Goal: Communication & Community: Answer question/provide support

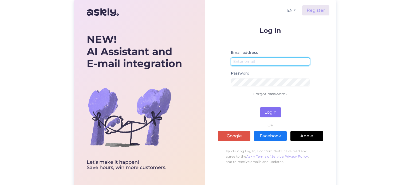
type input "[EMAIL_ADDRESS][DOMAIN_NAME]"
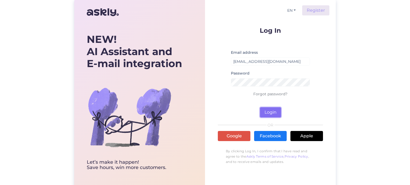
click at [268, 112] on button "Login" at bounding box center [270, 113] width 21 height 10
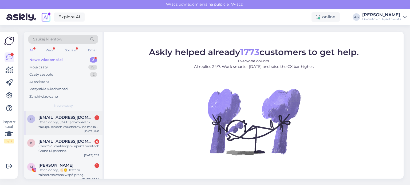
scroll to position [4, 0]
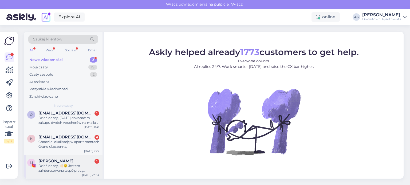
click at [68, 164] on div "Dzień dobry, 👋🏻☺️ Jestem zainteresowana współpracą reklamową. W ramach pobytu p…" at bounding box center [68, 169] width 61 height 10
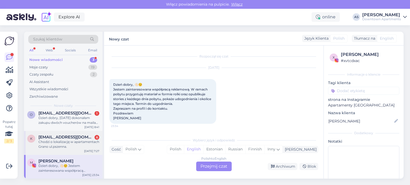
click at [60, 142] on div "Chodzi o lokalizację w apartamentach Grano ul.pszenna." at bounding box center [68, 145] width 61 height 10
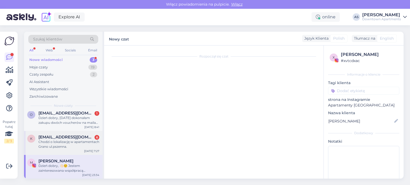
scroll to position [85, 0]
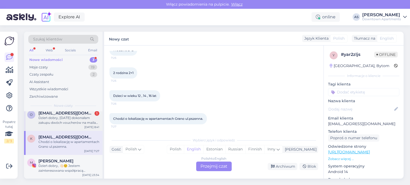
click at [65, 121] on div "Dzień dobry, [DATE] dokonałam zakupu dwóch voucherów na maila [EMAIL_ADDRESS][D…" at bounding box center [68, 121] width 61 height 10
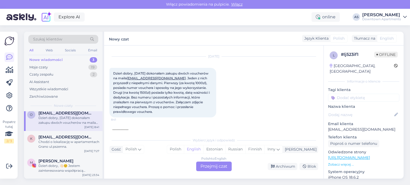
scroll to position [38, 0]
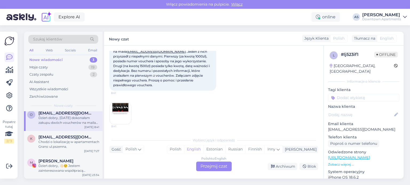
click at [126, 108] on img at bounding box center [120, 113] width 21 height 21
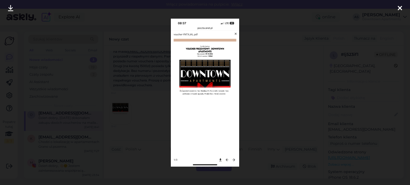
click at [235, 161] on img at bounding box center [205, 93] width 69 height 148
click at [234, 161] on img at bounding box center [205, 93] width 69 height 148
click at [234, 160] on img at bounding box center [205, 93] width 69 height 148
click at [227, 160] on img at bounding box center [205, 93] width 69 height 148
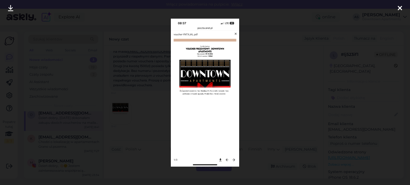
click at [176, 160] on img at bounding box center [205, 93] width 69 height 148
click at [219, 166] on img at bounding box center [205, 93] width 69 height 148
click at [234, 160] on img at bounding box center [205, 93] width 69 height 148
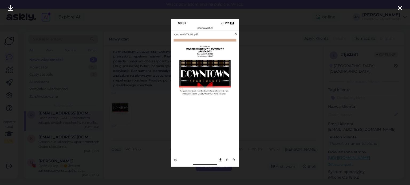
click at [235, 33] on img at bounding box center [205, 93] width 69 height 148
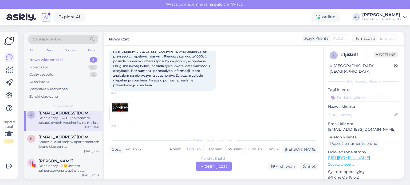
click at [120, 111] on img at bounding box center [120, 113] width 21 height 21
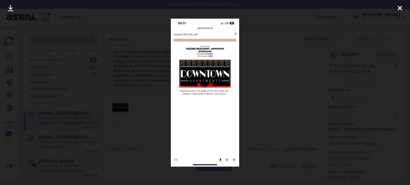
click at [231, 159] on img at bounding box center [205, 93] width 69 height 148
click at [233, 160] on img at bounding box center [205, 93] width 69 height 148
click at [234, 160] on img at bounding box center [205, 93] width 69 height 148
drag, startPoint x: 353, startPoint y: 0, endPoint x: 215, endPoint y: 71, distance: 155.7
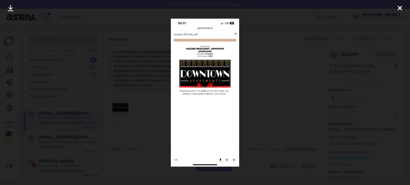
click at [214, 71] on img at bounding box center [205, 93] width 69 height 148
click at [234, 34] on img at bounding box center [205, 93] width 69 height 148
click at [235, 34] on img at bounding box center [205, 93] width 69 height 148
click at [237, 34] on img at bounding box center [205, 93] width 69 height 148
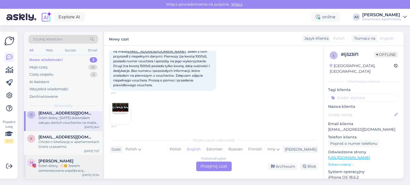
click at [74, 160] on div "[PERSON_NAME]" at bounding box center [68, 161] width 61 height 5
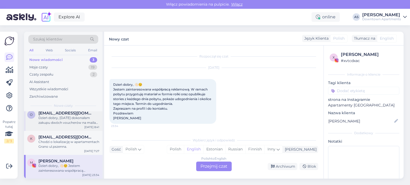
click at [76, 115] on span "[EMAIL_ADDRESS][DOMAIN_NAME]" at bounding box center [65, 113] width 55 height 5
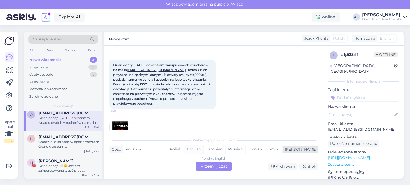
scroll to position [38, 0]
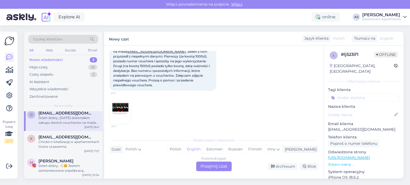
click at [223, 167] on div "Polish to English Przejmij czat" at bounding box center [213, 167] width 35 height 10
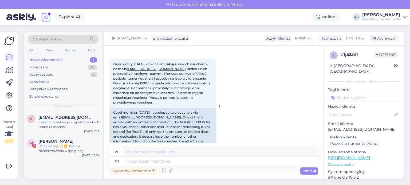
scroll to position [53, 0]
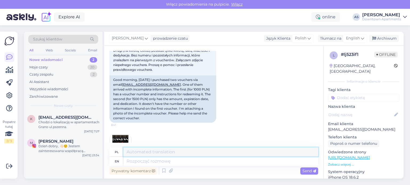
click at [157, 150] on textarea at bounding box center [220, 152] width 195 height 9
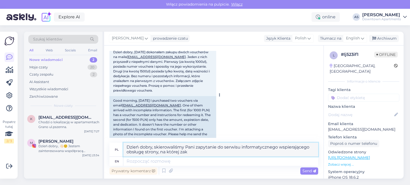
scroll to position [46, 0]
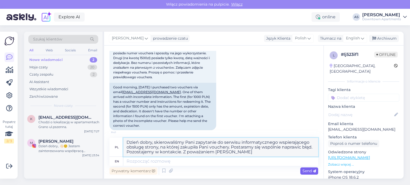
type textarea "Dzień dobry, skierowaliśmy Pani zapytanie do serwisu informatycznego wspierając…"
click at [310, 173] on span "Send" at bounding box center [309, 171] width 14 height 5
click at [307, 169] on span "Send" at bounding box center [309, 171] width 14 height 5
drag, startPoint x: 252, startPoint y: 152, endPoint x: 124, endPoint y: 138, distance: 129.1
click at [124, 138] on textarea "Dzień dobry, skierowaliśmy Pani zapytanie do serwisu informatycznego wspierając…" at bounding box center [220, 147] width 195 height 19
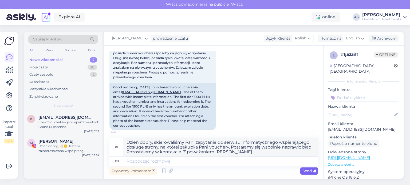
click at [304, 169] on div "Send" at bounding box center [309, 171] width 18 height 7
click at [304, 168] on div "Send" at bounding box center [309, 171] width 18 height 7
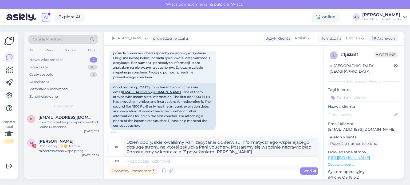
click at [303, 167] on div "Prywatny komentarz Send" at bounding box center [213, 171] width 209 height 10
click at [306, 175] on div "Prywatny komentarz Send" at bounding box center [213, 171] width 209 height 10
click at [308, 174] on div "Send" at bounding box center [309, 171] width 18 height 7
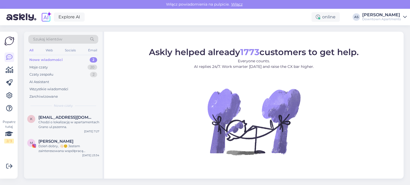
click at [47, 60] on div "Nowe wiadomości" at bounding box center [45, 59] width 33 height 5
click at [46, 68] on div "Moje czaty" at bounding box center [38, 67] width 18 height 5
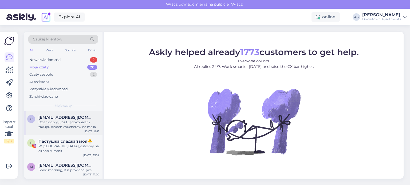
click at [78, 122] on div "Dzień dobry, [DATE] dokonałam zakupu dwóch voucherów na maila [EMAIL_ADDRESS][D…" at bounding box center [68, 125] width 61 height 10
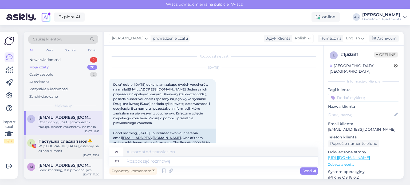
scroll to position [53, 0]
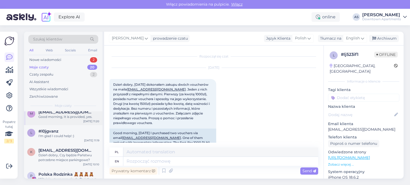
click at [55, 120] on div "m [EMAIL_ADDRESS][DOMAIN_NAME] Good morning, It is provided, yes. [DATE] 11:20" at bounding box center [63, 115] width 78 height 19
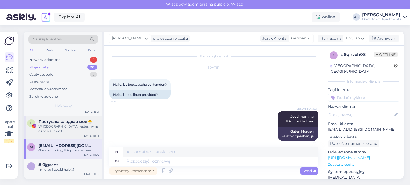
scroll to position [0, 0]
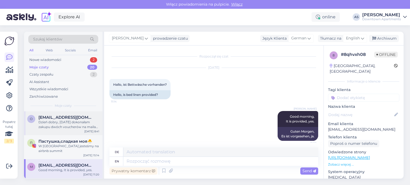
click at [66, 125] on div "Dzień dobry, [DATE] dokonałam zakupu dwóch voucherów na maila [EMAIL_ADDRESS][D…" at bounding box center [68, 125] width 61 height 10
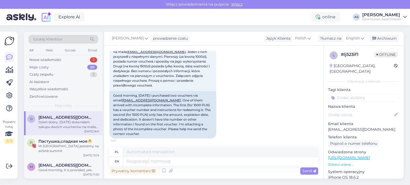
scroll to position [68, 0]
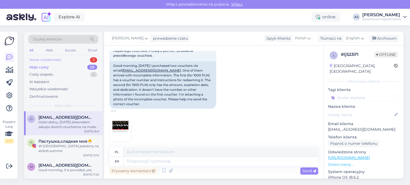
click at [54, 61] on div "Nowe wiadomości" at bounding box center [45, 59] width 32 height 5
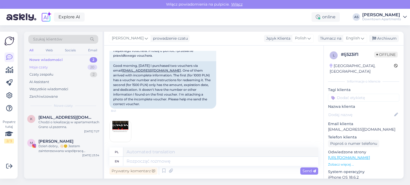
click at [46, 66] on div "Moje czaty" at bounding box center [38, 67] width 18 height 5
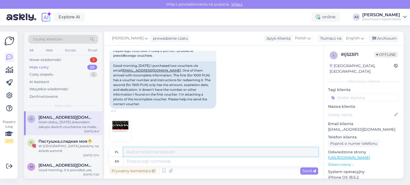
click at [156, 152] on textarea at bounding box center [220, 152] width 195 height 9
paste textarea "Dzień dobry, skierowaliśmy Pani zapytanie do serwisu informatycznego wspierając…"
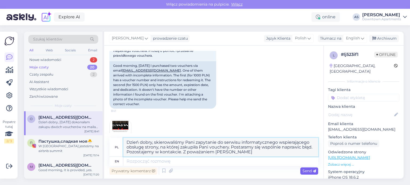
type textarea "Dzień dobry, skierowaliśmy Pani zapytanie do serwisu informatycznego wspierając…"
click at [304, 172] on span "Send" at bounding box center [309, 171] width 14 height 5
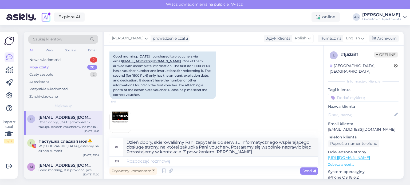
scroll to position [77, 0]
click at [173, 37] on div "prowadzenie czatu" at bounding box center [169, 39] width 37 height 6
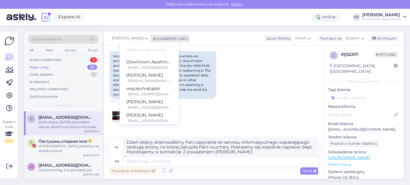
click at [174, 37] on div "prowadzenie czatu" at bounding box center [169, 39] width 37 height 6
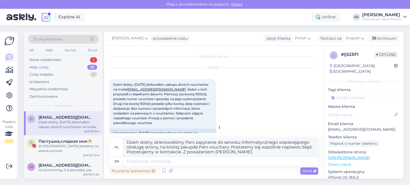
scroll to position [0, 0]
click at [72, 142] on span "Пастушка,сладкая моя🐣" at bounding box center [65, 141] width 54 height 5
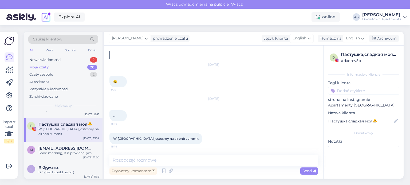
scroll to position [27, 0]
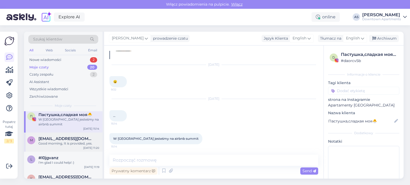
click at [74, 142] on div "Good morning, It is provided, yes." at bounding box center [68, 143] width 61 height 5
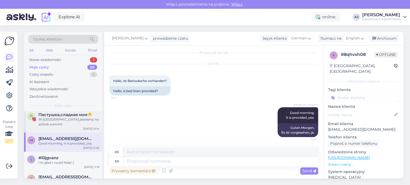
click at [77, 120] on div "W Berlinie jesteśmy na airbnb summit" at bounding box center [68, 122] width 61 height 10
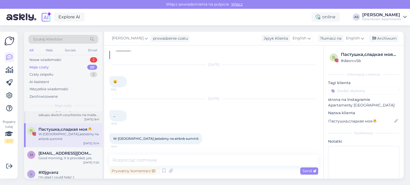
scroll to position [0, 0]
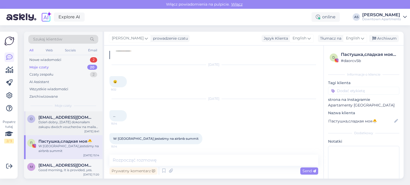
click at [77, 120] on div "Dzień dobry, [DATE] dokonałam zakupu dwóch voucherów na maila [EMAIL_ADDRESS][D…" at bounding box center [68, 125] width 61 height 10
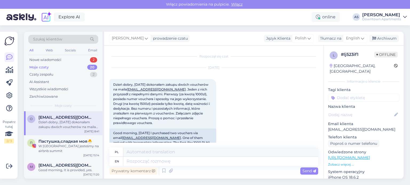
click at [181, 42] on div "Adam Strzelecki prowadzenie czatu Downtown Apartments biuro@downtownapartments.…" at bounding box center [253, 39] width 299 height 14
click at [176, 41] on div "prowadzenie czatu" at bounding box center [169, 39] width 37 height 6
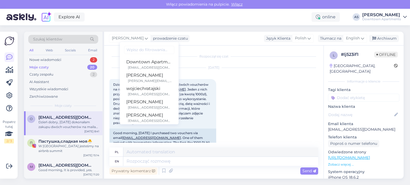
click at [266, 118] on div "Oct 10 2025 Dzień dobry, wczoraj dokonałam zakupu dwóch voucherów na maila oliw…" at bounding box center [213, 139] width 209 height 154
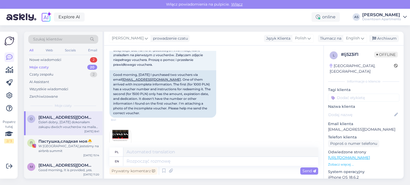
scroll to position [68, 0]
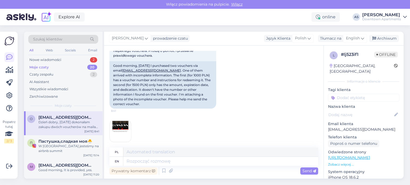
click at [68, 123] on div "Dzień dobry, [DATE] dokonałam zakupu dwóch voucherów na maila [EMAIL_ADDRESS][D…" at bounding box center [68, 125] width 61 height 10
click at [65, 61] on div "Nowe wiadomości 2" at bounding box center [63, 59] width 70 height 7
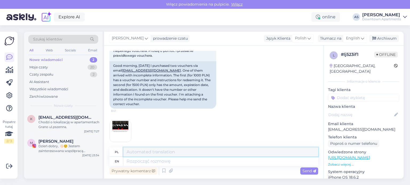
click at [155, 152] on textarea at bounding box center [220, 152] width 195 height 9
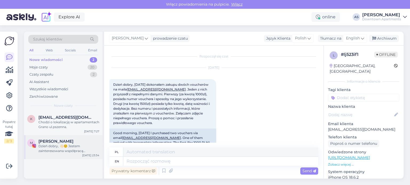
click at [64, 141] on div "[PERSON_NAME]" at bounding box center [68, 141] width 61 height 5
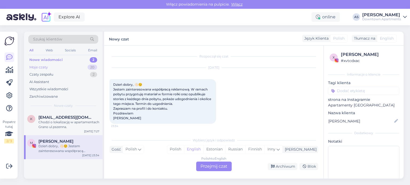
click at [38, 68] on div "Moje czaty" at bounding box center [38, 67] width 18 height 5
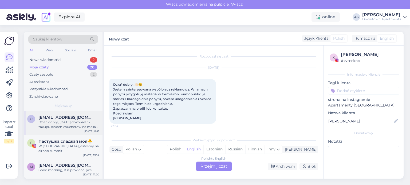
click at [60, 122] on div "Dzień dobry, [DATE] dokonałam zakupu dwóch voucherów na maila [EMAIL_ADDRESS][D…" at bounding box center [68, 125] width 61 height 10
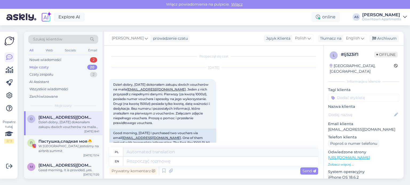
scroll to position [68, 0]
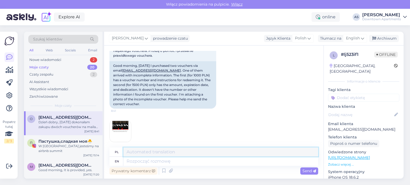
click at [152, 156] on textarea at bounding box center [220, 152] width 195 height 9
paste textarea "Dzień dobry, skierowaliśmy Pani zapytanie do serwisu informatycznego wspierając…"
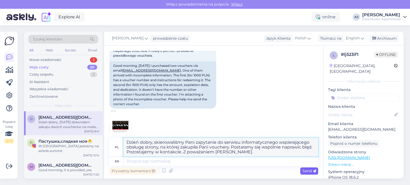
type textarea "Dzień dobry, skierowaliśmy Pani zapytanie do serwisu informatycznego wspierając…"
click at [311, 169] on span "Send" at bounding box center [309, 171] width 14 height 5
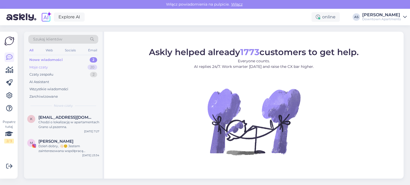
click at [50, 66] on div "Moje czaty 20" at bounding box center [63, 67] width 70 height 7
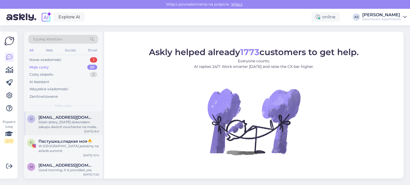
click at [73, 124] on div "Dzień dobry, [DATE] dokonałam zakupu dwóch voucherów na maila [EMAIL_ADDRESS][D…" at bounding box center [68, 125] width 61 height 10
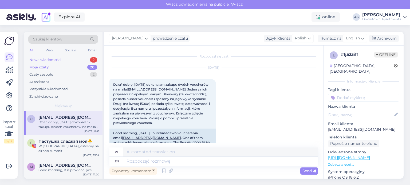
click at [46, 60] on div "Nowe wiadomości" at bounding box center [45, 59] width 32 height 5
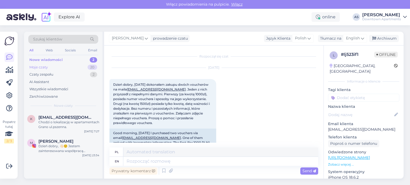
click at [42, 66] on div "Moje czaty" at bounding box center [38, 67] width 18 height 5
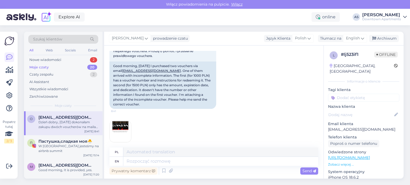
scroll to position [68, 0]
click at [175, 152] on textarea at bounding box center [220, 152] width 195 height 9
paste textarea "Dzień dobry, skierowaliśmy Pani zapytanie do serwisu informatycznego wspierając…"
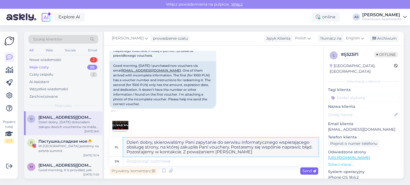
type textarea "Dzień dobry, skierowaliśmy Pani zapytanie do serwisu informatycznego wspierając…"
click at [301, 169] on div "Send" at bounding box center [309, 171] width 18 height 7
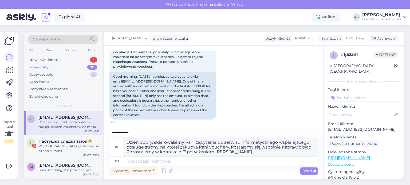
scroll to position [50, 0]
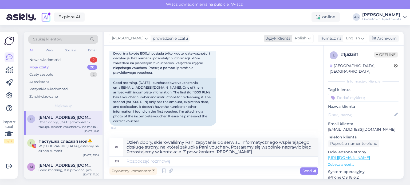
click at [295, 37] on span "Polish" at bounding box center [300, 38] width 11 height 6
click at [253, 34] on div "Adam Strzelecki prowadzenie czatu Język Klienta Polish Arabic Belarusian Bulgar…" at bounding box center [253, 39] width 299 height 14
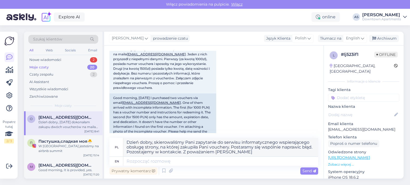
scroll to position [0, 0]
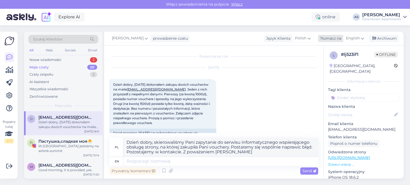
click at [359, 39] on span "English" at bounding box center [353, 38] width 14 height 6
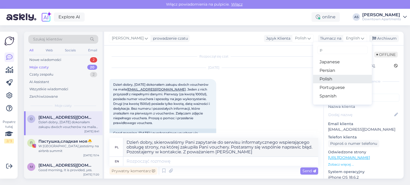
type input "p"
click at [334, 76] on link "Polish" at bounding box center [342, 79] width 59 height 9
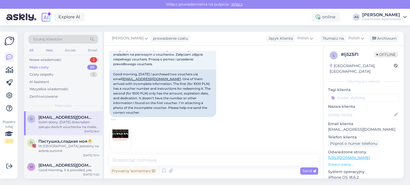
scroll to position [61, 0]
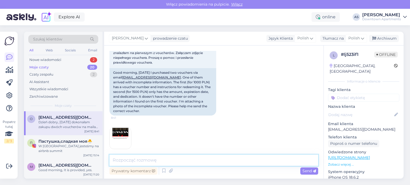
click at [160, 159] on textarea at bounding box center [213, 160] width 209 height 11
paste textarea "Dzień dobry, skierowaliśmy Pani zapytanie do serwisu informatycznego wspierając…"
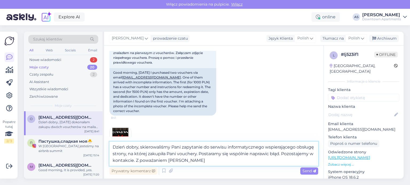
type textarea "Dzień dobry, skierowaliśmy Pani zapytanie do serwisu informatycznego wspierając…"
click at [307, 172] on span "Send" at bounding box center [309, 171] width 14 height 5
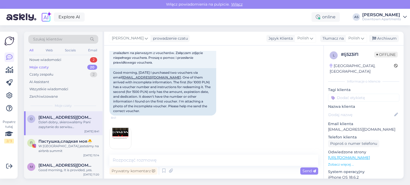
scroll to position [103, 0]
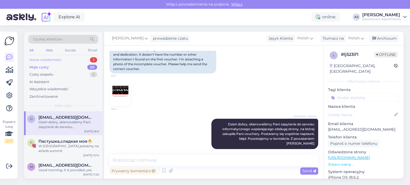
click at [46, 59] on div "Nowe wiadomości" at bounding box center [45, 59] width 32 height 5
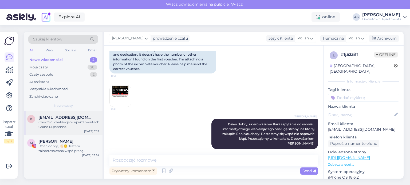
click at [58, 128] on div "Chodzi o lokalizację w apartamentach Grano ul.pszenna." at bounding box center [68, 125] width 61 height 10
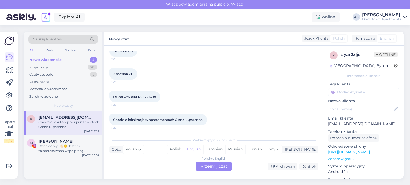
scroll to position [85, 0]
click at [78, 144] on div "[PERSON_NAME]" at bounding box center [68, 141] width 61 height 5
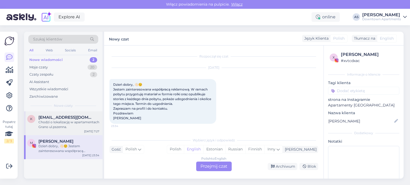
click at [66, 128] on div "Chodzi o lokalizację w apartamentach Grano ul.pszenna." at bounding box center [68, 125] width 61 height 10
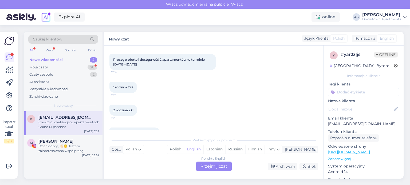
scroll to position [32, 0]
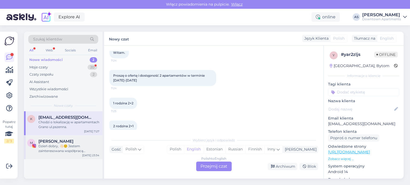
click at [72, 146] on div "Dzień dobry, 👋🏻☺️ Jestem zainteresowana współpracą reklamową. W ramach pobytu p…" at bounding box center [68, 149] width 61 height 10
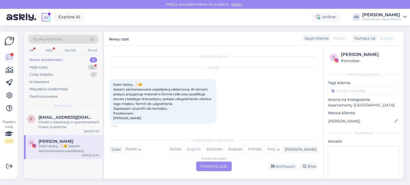
click at [334, 99] on p "strona na Instagramie" at bounding box center [363, 100] width 71 height 6
click at [348, 105] on p "Apartamenty [GEOGRAPHIC_DATA]" at bounding box center [363, 106] width 71 height 6
click at [66, 122] on div "Chodzi o lokalizację w apartamentach Grano ul.pszenna." at bounding box center [68, 125] width 61 height 10
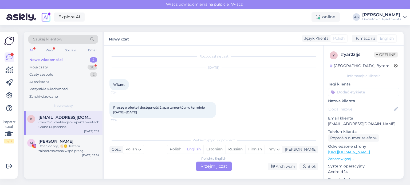
scroll to position [85, 0]
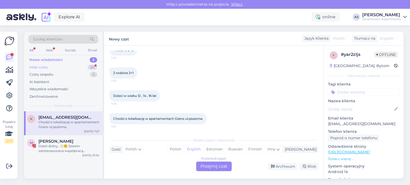
click at [51, 64] on div "Moje czaty 20" at bounding box center [63, 67] width 70 height 7
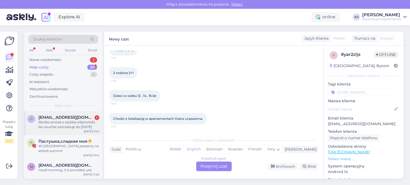
click at [73, 126] on div "Bardzo proszę o szybką odpowiedź, bo voucher potrzebuje do wtorku" at bounding box center [68, 125] width 61 height 10
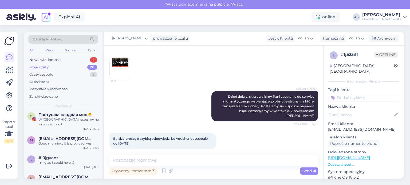
scroll to position [0, 0]
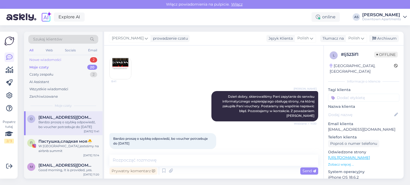
click at [50, 60] on div "Nowe wiadomości" at bounding box center [45, 59] width 32 height 5
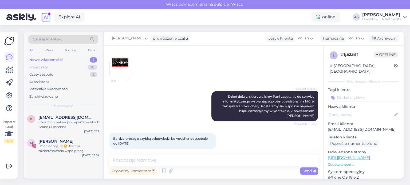
click at [50, 67] on div "Moje czaty 20" at bounding box center [63, 67] width 70 height 7
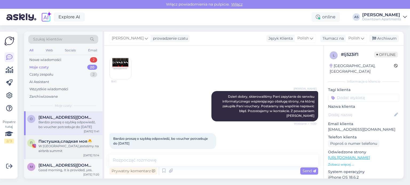
click at [69, 139] on span "Пастушка,сладкая моя🐣" at bounding box center [65, 141] width 54 height 5
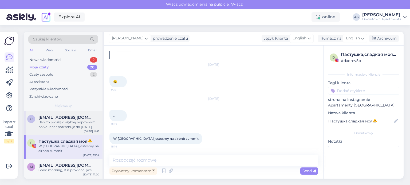
click at [68, 125] on div "Bardzo proszę o szybką odpowiedź, bo voucher potrzebuje do wtorku" at bounding box center [68, 125] width 61 height 10
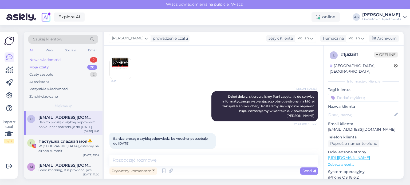
click at [60, 62] on div "Nowe wiadomości" at bounding box center [45, 59] width 32 height 5
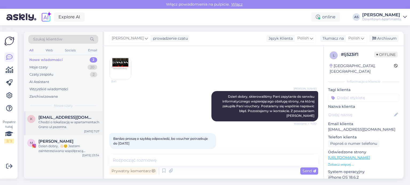
click at [56, 123] on div "Chodzi o lokalizację w apartamentach Grano ul.pszenna." at bounding box center [68, 125] width 61 height 10
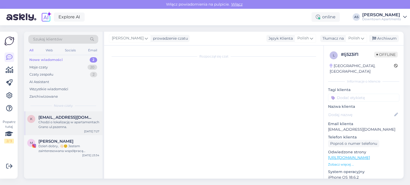
scroll to position [85, 0]
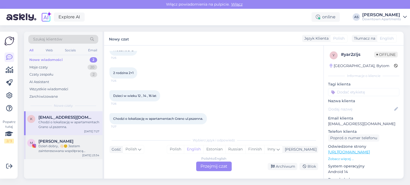
click at [56, 142] on span "[PERSON_NAME]" at bounding box center [55, 141] width 35 height 5
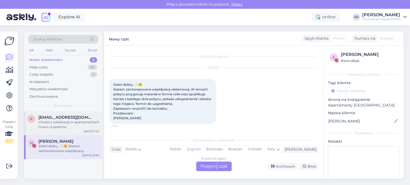
click at [58, 127] on div "Chodzi o lokalizację w apartamentach Grano ul.pszenna." at bounding box center [68, 125] width 61 height 10
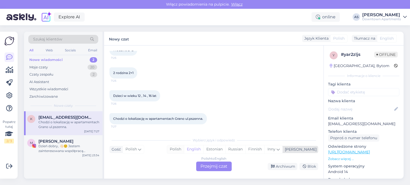
click at [184, 150] on div "Polish" at bounding box center [175, 150] width 17 height 8
click at [205, 169] on div "Polish to Polish Przejmij czat" at bounding box center [213, 167] width 35 height 10
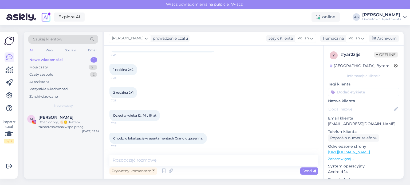
scroll to position [65, 0]
click at [134, 160] on textarea at bounding box center [213, 160] width 209 height 11
type textarea "N"
paste textarea "https://www.downtownapartments.pl/apartamenty/grano-residence-1-najlepsza-lokal…"
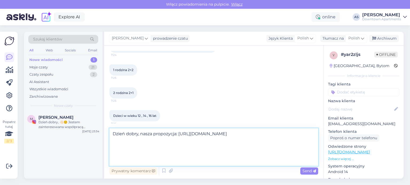
drag, startPoint x: 179, startPoint y: 133, endPoint x: 249, endPoint y: 163, distance: 75.9
click at [249, 163] on textarea "Dzień dobry, nasza propozycja: https://www.downtownapartments.pl/apartamenty/gr…" at bounding box center [213, 148] width 209 height 38
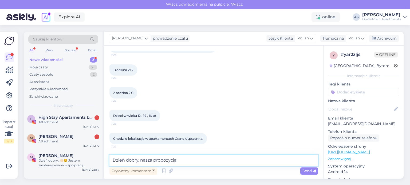
drag, startPoint x: 181, startPoint y: 162, endPoint x: 142, endPoint y: 161, distance: 39.2
click at [141, 161] on textarea "Dzień dobry, nasza propozycja:" at bounding box center [213, 160] width 209 height 11
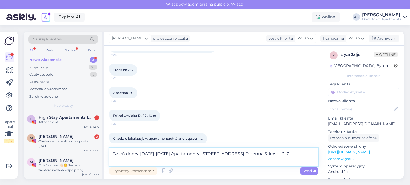
click at [124, 161] on textarea "Dzień dobry, 8-11 listopad Apartamenty: Grano Residence 1, Grano Residence 2, u…" at bounding box center [213, 158] width 209 height 18
click at [158, 159] on textarea "Dzień dobry, 8-11 listopad Apartamenty: Grano Residence 1, Grano Residence 2, u…" at bounding box center [213, 158] width 209 height 18
click at [112, 161] on textarea "Dzień dobry, 8-11 listopad Apartamenty: Grano Residence 1, Grano Residence 2, u…" at bounding box center [213, 158] width 209 height 18
click at [201, 160] on textarea "Dzień dobry, 8-11 listopad Apartamenty: Grano Residence 1, Grano Residence 2, u…" at bounding box center [213, 158] width 209 height 18
type textarea "Dzień dobry, 8-11 listopad Apartamenty: Grano Residence 1, Grano Residence 2, u…"
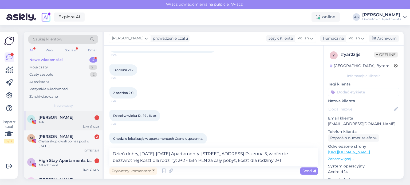
click at [73, 120] on span "Wojciech Ratajski" at bounding box center [55, 117] width 35 height 5
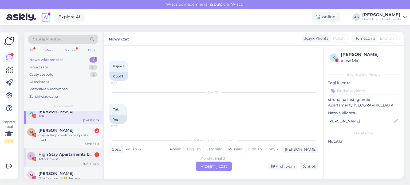
scroll to position [0, 0]
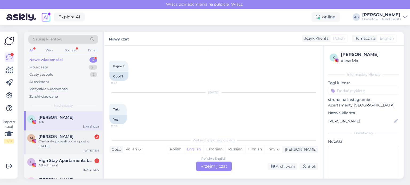
click at [76, 145] on div "Chyba skopiowali po nas post o halloween" at bounding box center [68, 144] width 61 height 10
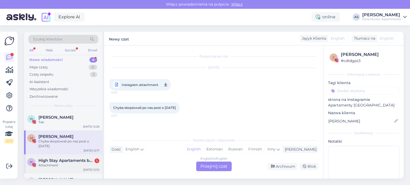
click at [60, 157] on div "H High Stay Apartaments by Downtown Apartments 1 Attachment Oct 10 12:10" at bounding box center [63, 164] width 78 height 19
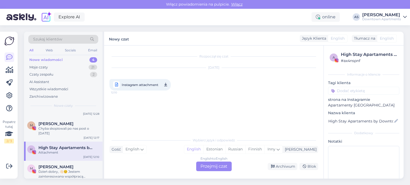
scroll to position [19, 0]
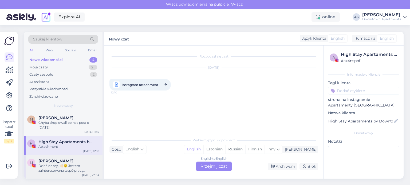
click at [67, 162] on div "[PERSON_NAME]" at bounding box center [68, 161] width 61 height 5
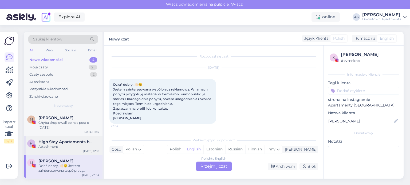
scroll to position [0, 0]
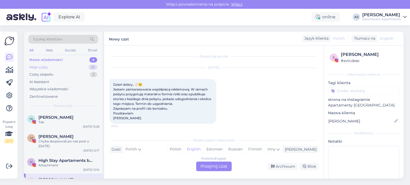
click at [42, 66] on div "Moje czaty" at bounding box center [38, 67] width 18 height 5
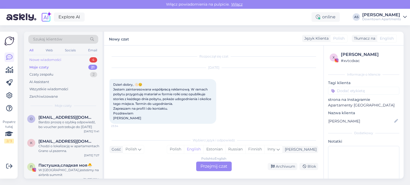
click at [43, 61] on div "Nowe wiadomości" at bounding box center [45, 59] width 32 height 5
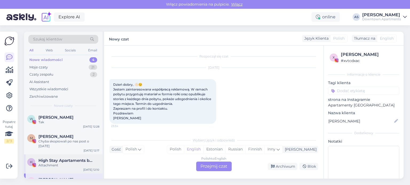
click at [72, 160] on span "High Stay Apartaments by Downtown Apartments" at bounding box center [65, 160] width 55 height 5
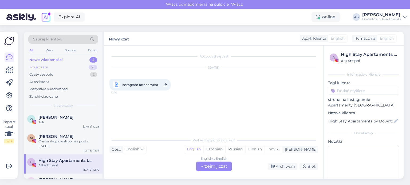
click at [45, 69] on div "Moje czaty" at bounding box center [38, 67] width 18 height 5
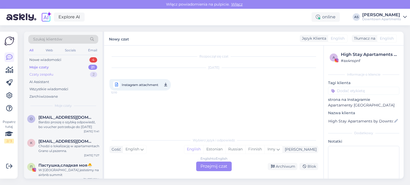
click at [55, 76] on div "Czaty zespołu 2" at bounding box center [63, 74] width 70 height 7
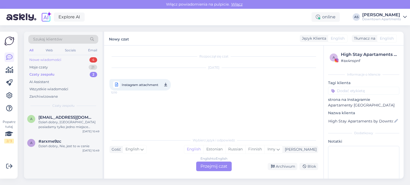
click at [51, 61] on div "Nowe wiadomości" at bounding box center [45, 59] width 32 height 5
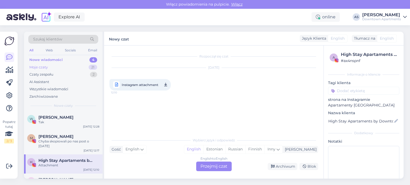
click at [47, 66] on div "Moje czaty" at bounding box center [38, 67] width 18 height 5
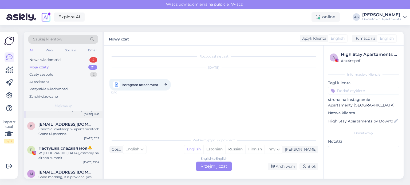
scroll to position [27, 0]
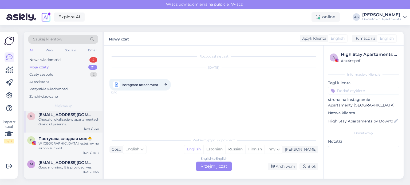
click at [75, 122] on div "Chodzi o lokalizację w apartamentach Grano ul.pszenna." at bounding box center [68, 122] width 61 height 10
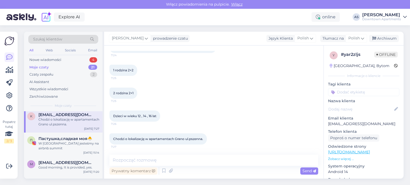
scroll to position [65, 0]
click at [153, 159] on textarea at bounding box center [213, 160] width 209 height 11
type textarea "N"
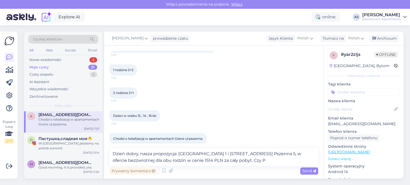
click at [343, 159] on p "Zobacz więcej ..." at bounding box center [363, 159] width 71 height 5
drag, startPoint x: 300, startPoint y: 162, endPoint x: 284, endPoint y: 162, distance: 16.8
click at [284, 162] on textarea "Dzień dobry, nasza propozycja: Apartamenty Grano Residence 1 i Grano Residence …" at bounding box center [213, 158] width 209 height 18
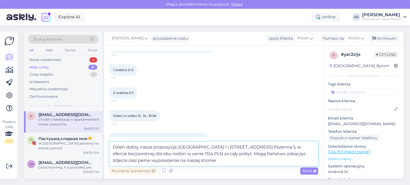
click at [257, 154] on textarea "Dzień dobry, nasza propozycja: Apartamenty Grano Residence 1 i Grano Residence …" at bounding box center [213, 154] width 209 height 24
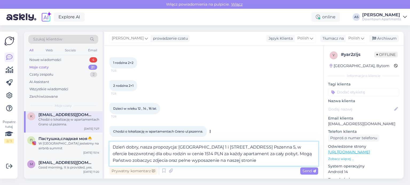
scroll to position [78, 0]
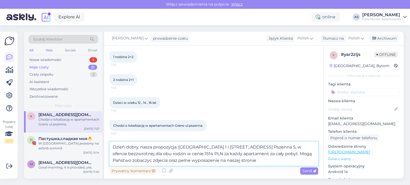
click at [284, 160] on textarea "Dzień dobry, nasza propozycja: Apartamenty Grano Residence 1 i Grano Residence …" at bounding box center [213, 154] width 209 height 24
type textarea "Dzień dobry, nasza propozycja: Apartamenty Grano Residence 1 i Grano Residence …"
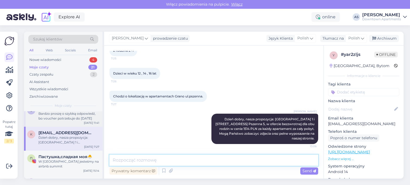
scroll to position [0, 0]
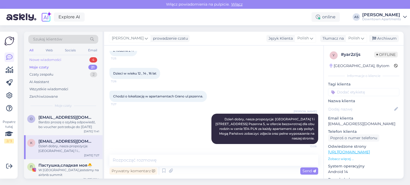
click at [50, 62] on div "Nowe wiadomości" at bounding box center [45, 59] width 32 height 5
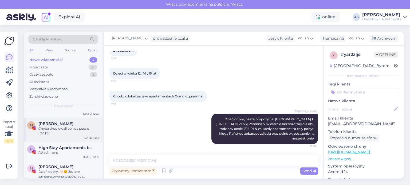
scroll to position [19, 0]
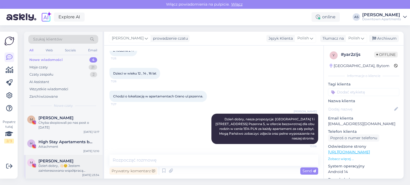
click at [75, 166] on div "Dzień dobry, 👋🏻☺️ Jestem zainteresowana współpracą reklamową. W ramach pobytu p…" at bounding box center [68, 169] width 61 height 10
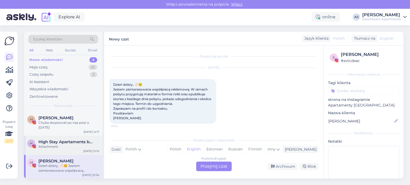
click at [61, 145] on div "Attachment" at bounding box center [68, 147] width 61 height 5
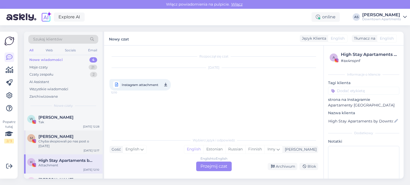
click at [65, 138] on div "[PERSON_NAME]" at bounding box center [68, 136] width 61 height 5
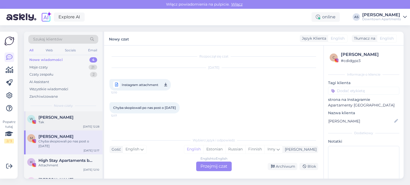
click at [51, 123] on div "Tak" at bounding box center [68, 122] width 61 height 5
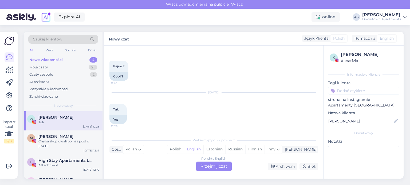
scroll to position [630, 0]
click at [44, 64] on div "Moje czaty 21" at bounding box center [63, 67] width 70 height 7
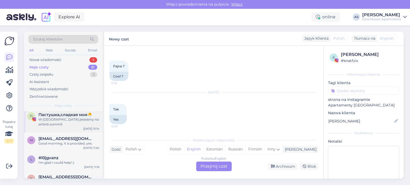
scroll to position [53, 0]
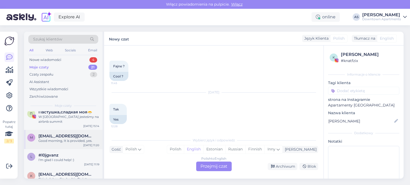
click at [70, 136] on span "maike.janssen.070392@gmail.com" at bounding box center [65, 136] width 55 height 5
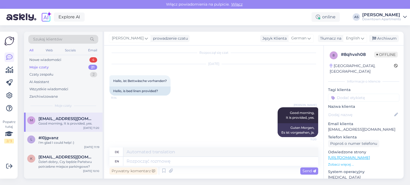
scroll to position [80, 0]
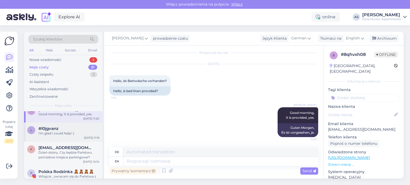
click at [66, 136] on div "I'm glad I could help! :)" at bounding box center [68, 133] width 61 height 5
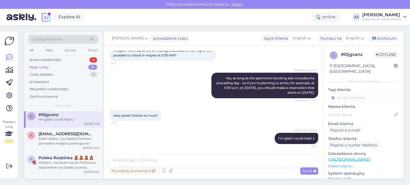
scroll to position [107, 0]
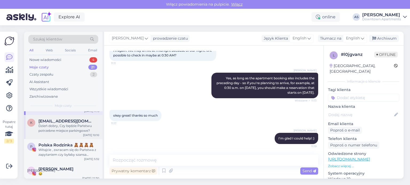
click at [65, 133] on div "Dzień dobry, Czy będzie Państwu potrzebne miejsce parkingowe?" at bounding box center [68, 129] width 61 height 10
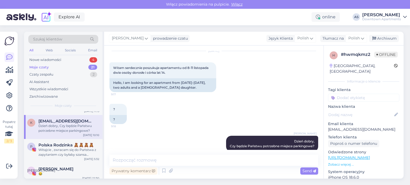
scroll to position [25, 0]
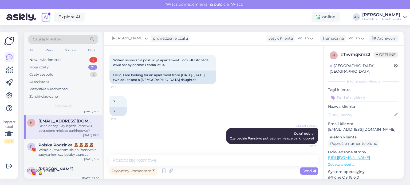
click at [55, 68] on div "Moje czaty 21" at bounding box center [63, 67] width 70 height 7
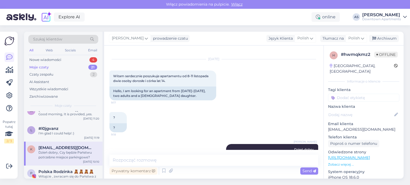
scroll to position [0, 0]
